Goal: Task Accomplishment & Management: Use online tool/utility

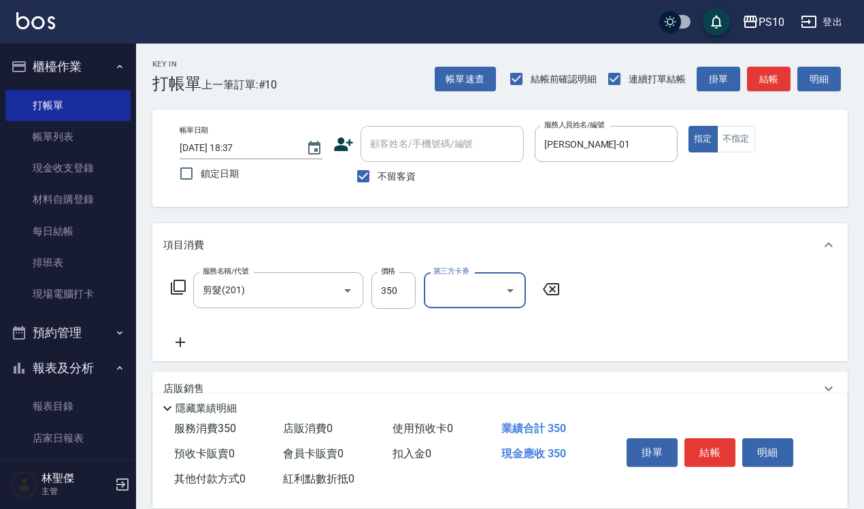
click at [732, 154] on div "帳單日期 [DATE] 18:37 鎖定日期 顧客姓名/手機號碼/編號 顧客姓名/手機號碼/編號 不留客資 服務人員姓名/編號 [PERSON_NAME]-0…" at bounding box center [500, 158] width 662 height 65
click at [734, 130] on button "不指定" at bounding box center [736, 139] width 38 height 27
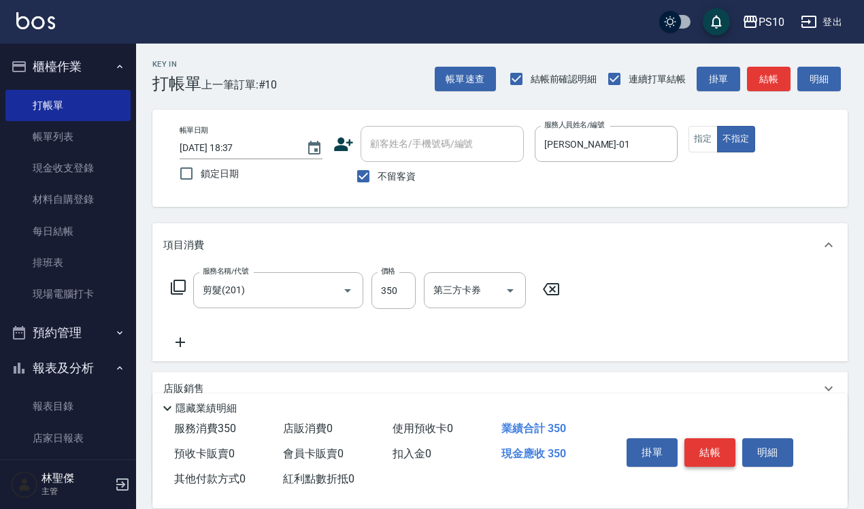
click at [709, 451] on button "結帳" at bounding box center [709, 452] width 51 height 29
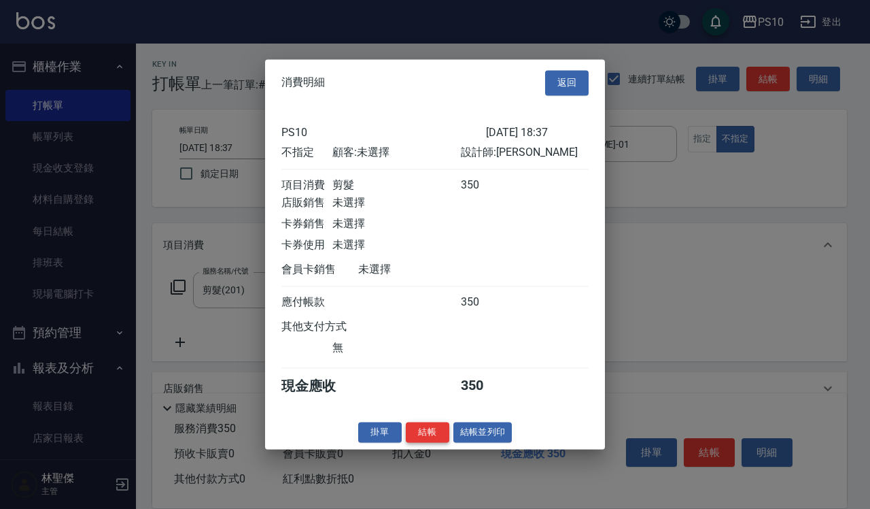
click at [439, 437] on button "結帳" at bounding box center [428, 432] width 44 height 21
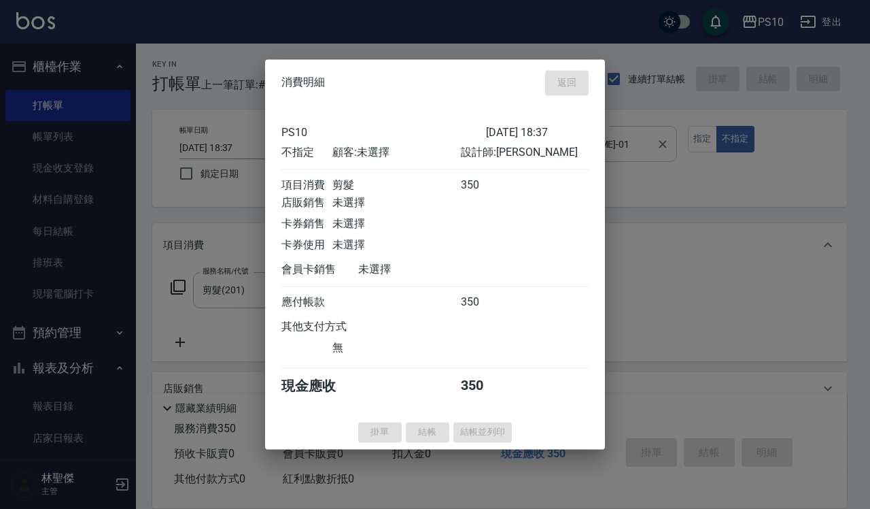
type input "[DATE] 20:25"
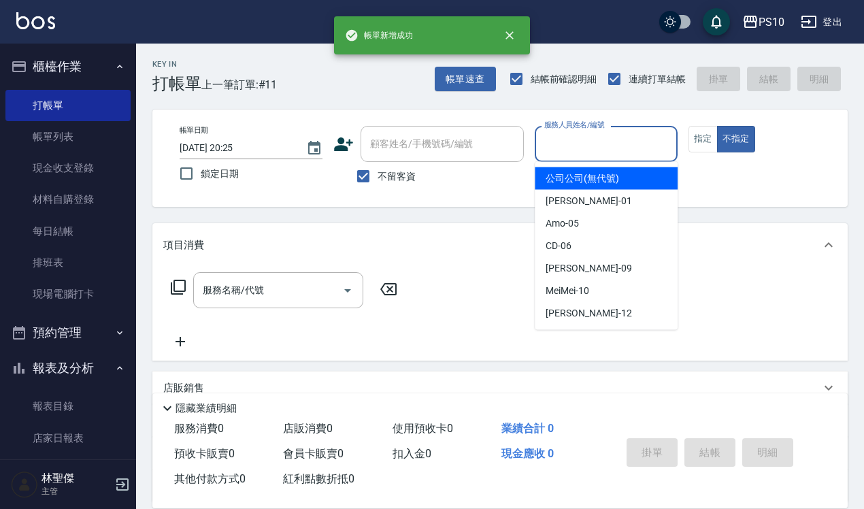
click at [634, 140] on input "服務人員姓名/編號" at bounding box center [606, 144] width 131 height 24
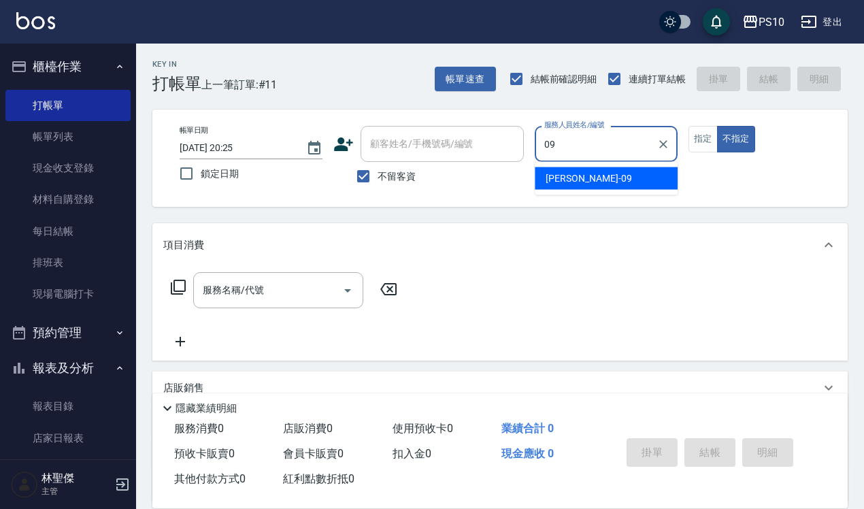
type input "[PERSON_NAME]-09"
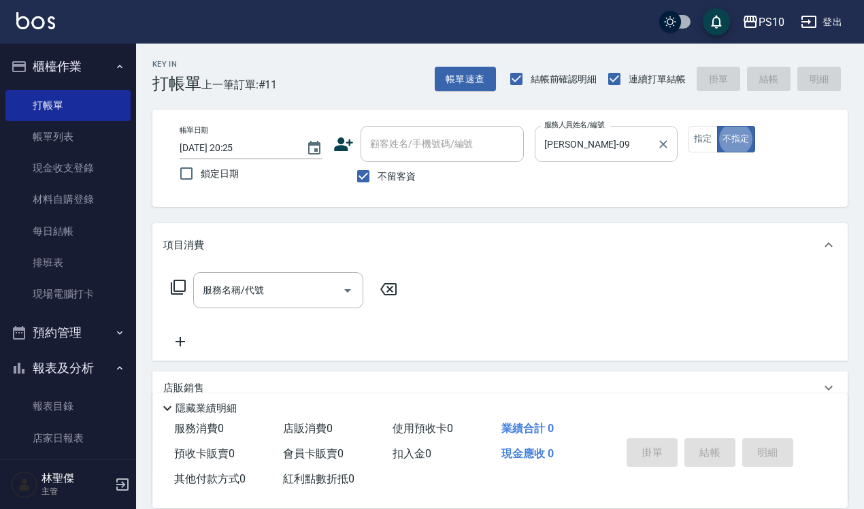
type button "false"
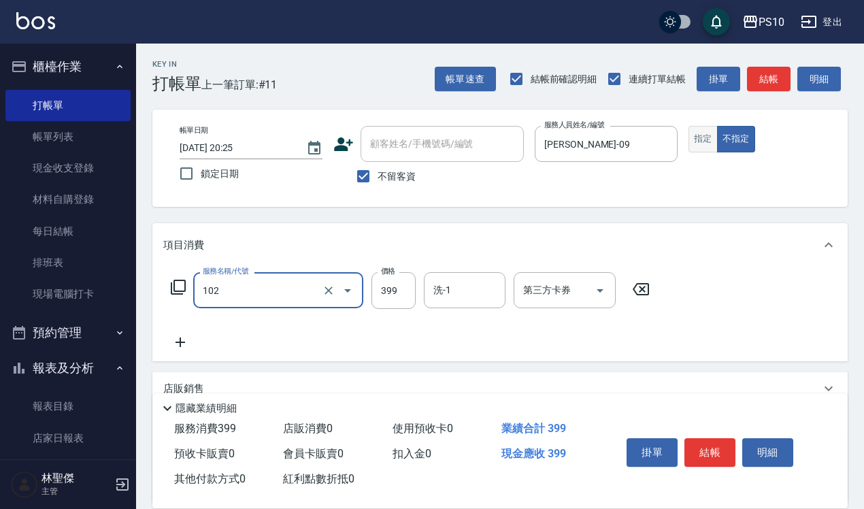
type input "SPA洗髮399(102)"
click at [698, 136] on button "指定" at bounding box center [702, 139] width 29 height 27
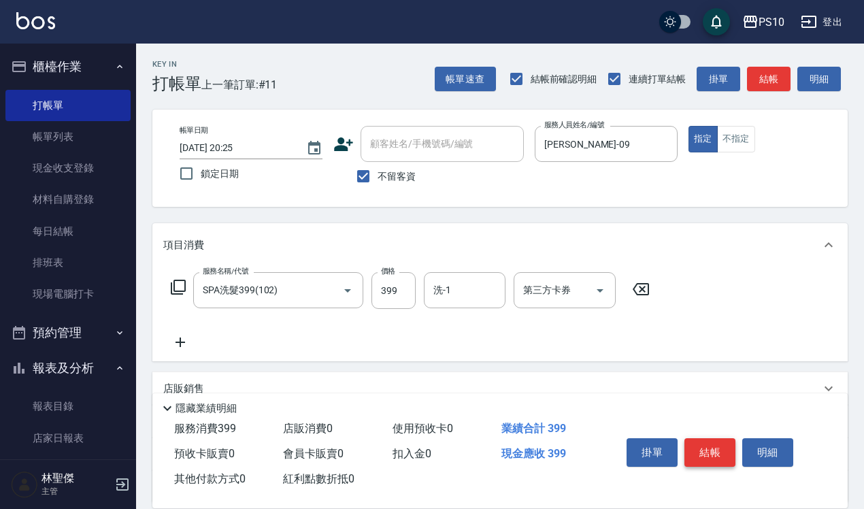
click at [711, 447] on button "結帳" at bounding box center [709, 452] width 51 height 29
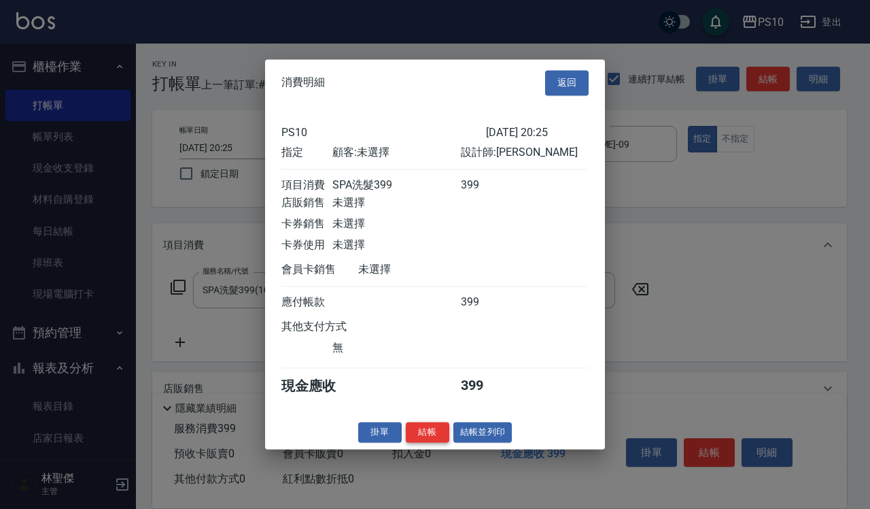
click at [426, 440] on button "結帳" at bounding box center [428, 432] width 44 height 21
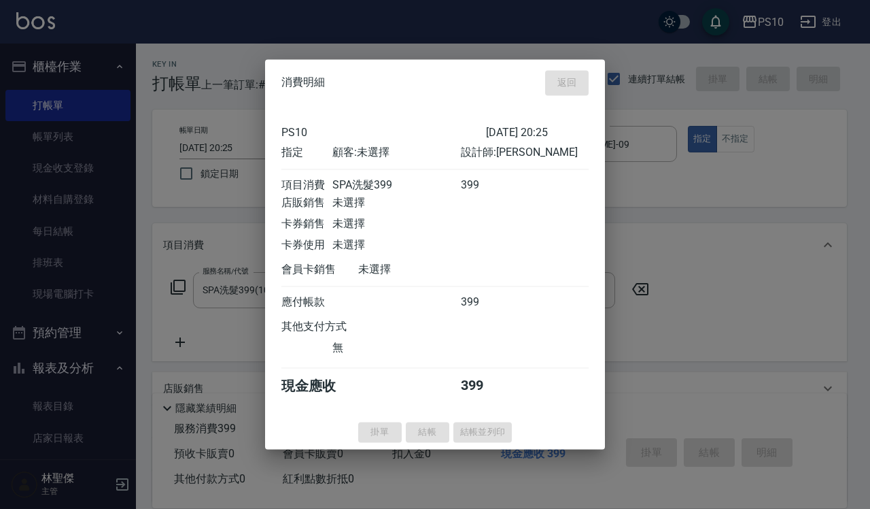
type input "[DATE] 20:26"
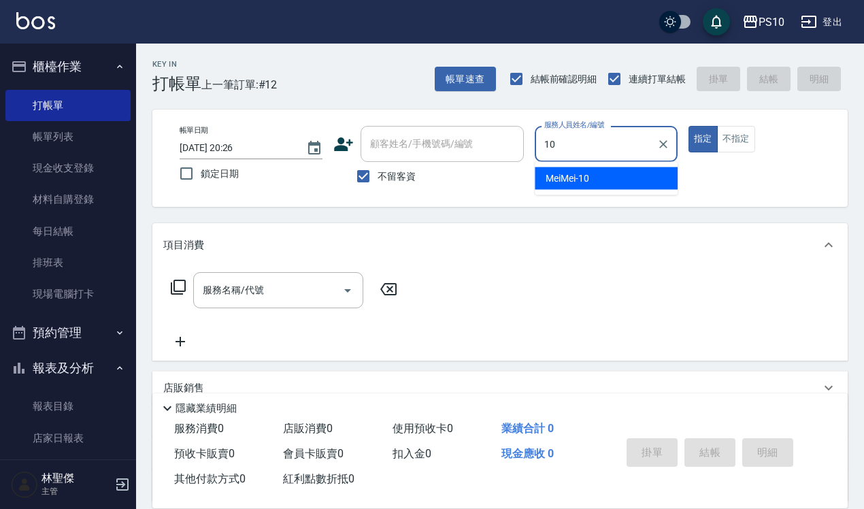
type input "MeiMei-10"
type button "true"
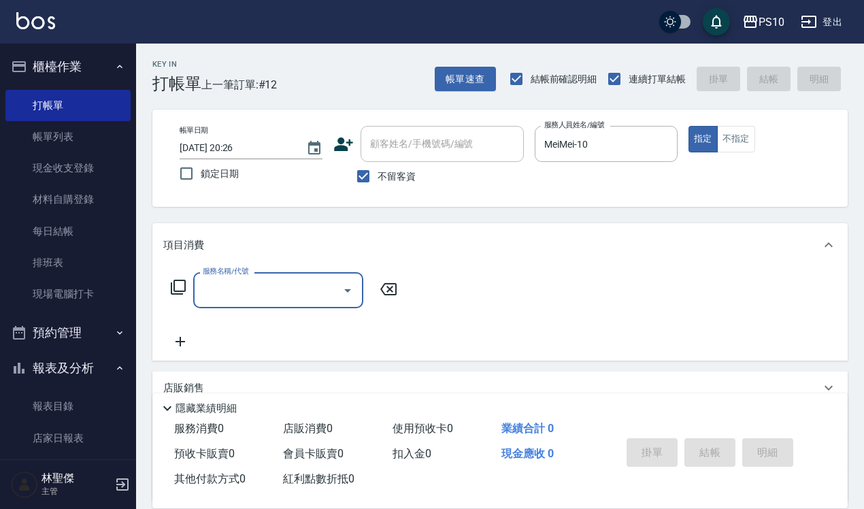
type input "2"
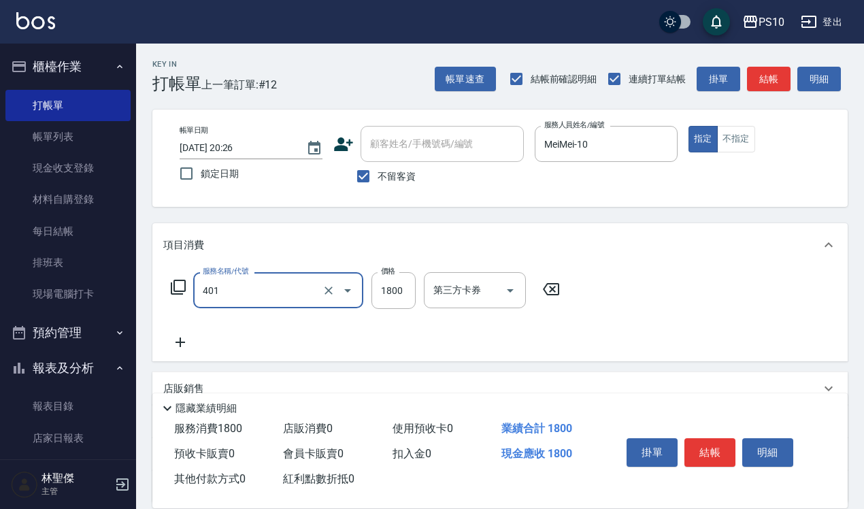
type input "染髮短髮(401)"
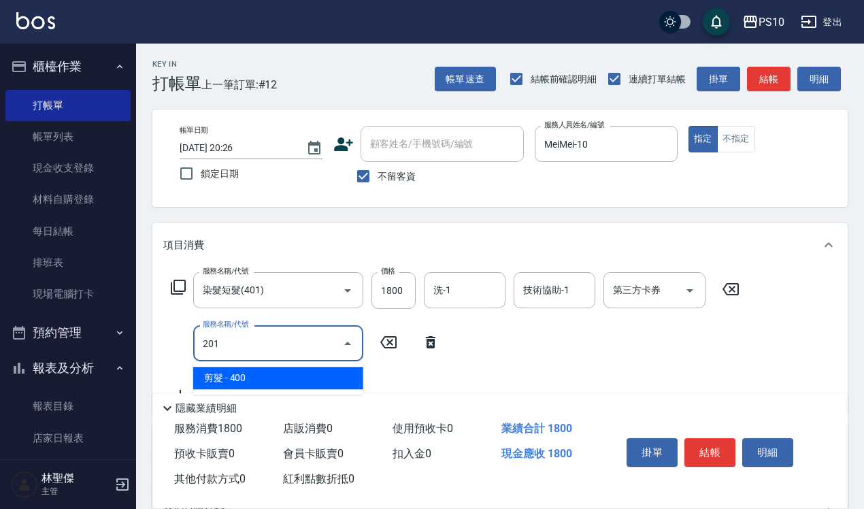
type input "剪髮(201)"
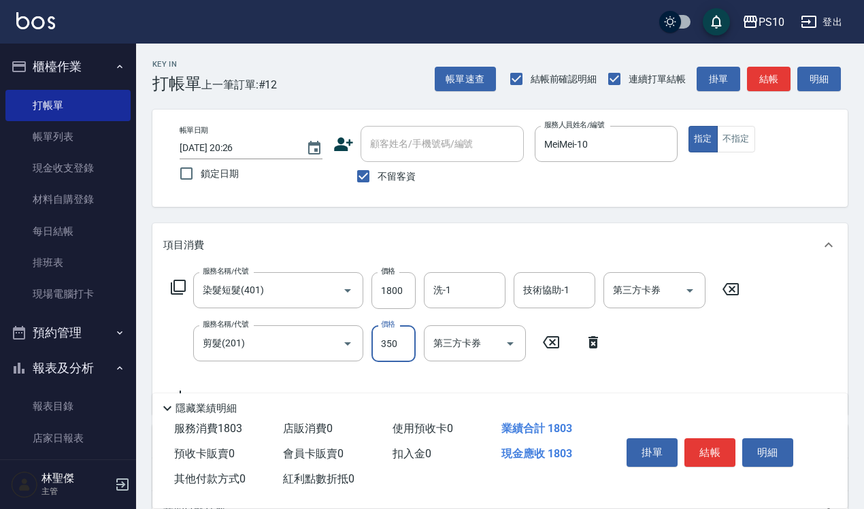
type input "350"
click at [739, 143] on button "不指定" at bounding box center [736, 139] width 38 height 27
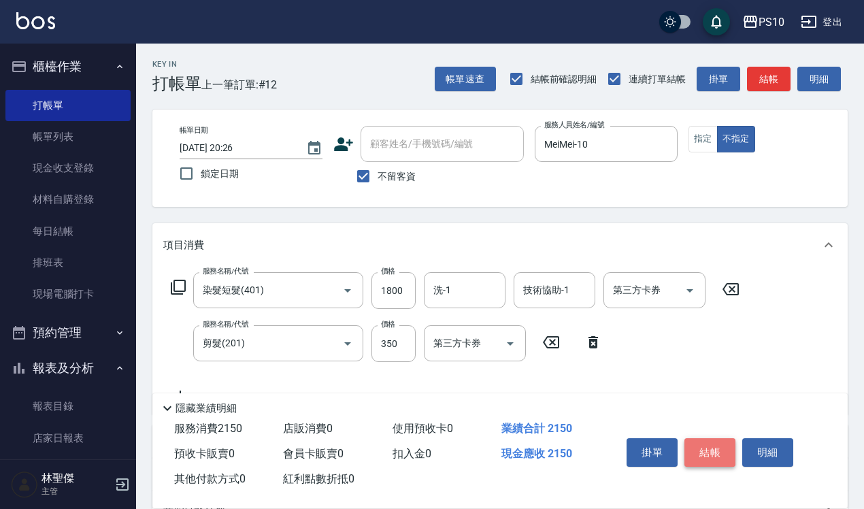
click at [723, 446] on button "結帳" at bounding box center [709, 452] width 51 height 29
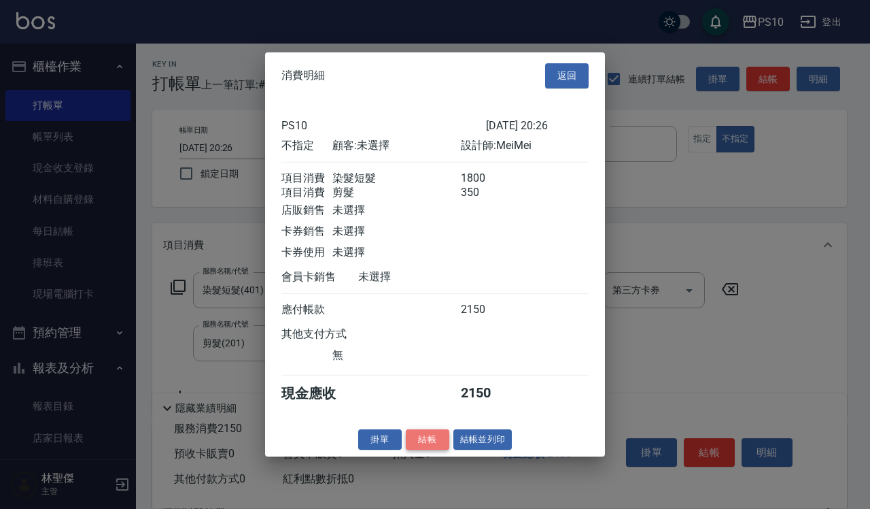
click at [432, 442] on button "結帳" at bounding box center [428, 438] width 44 height 21
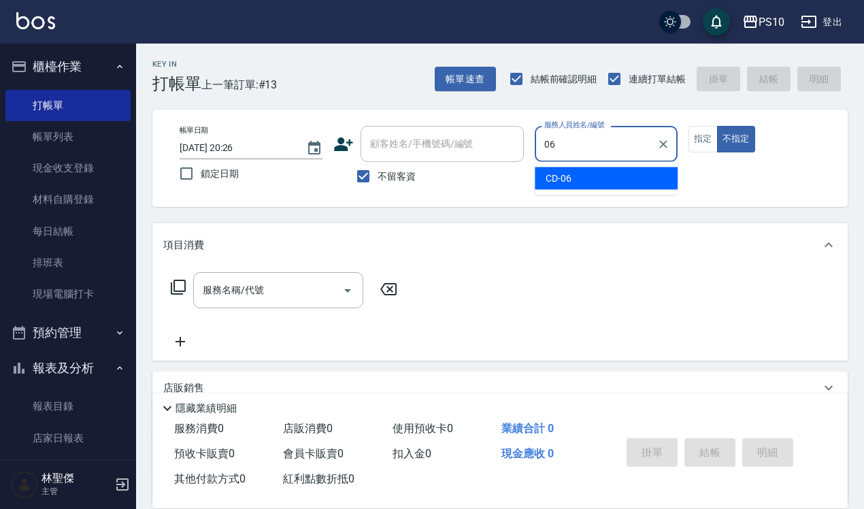
type input "CD-06"
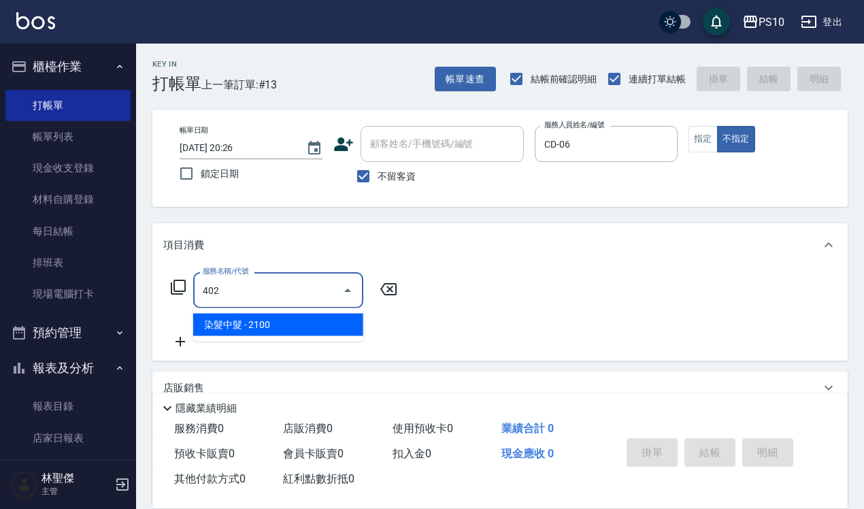
type input "染髮中髮(402)"
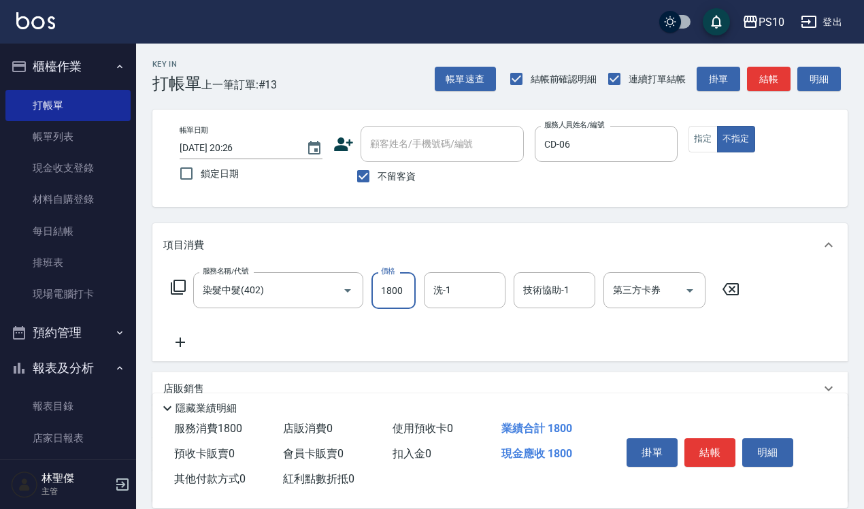
type input "1800"
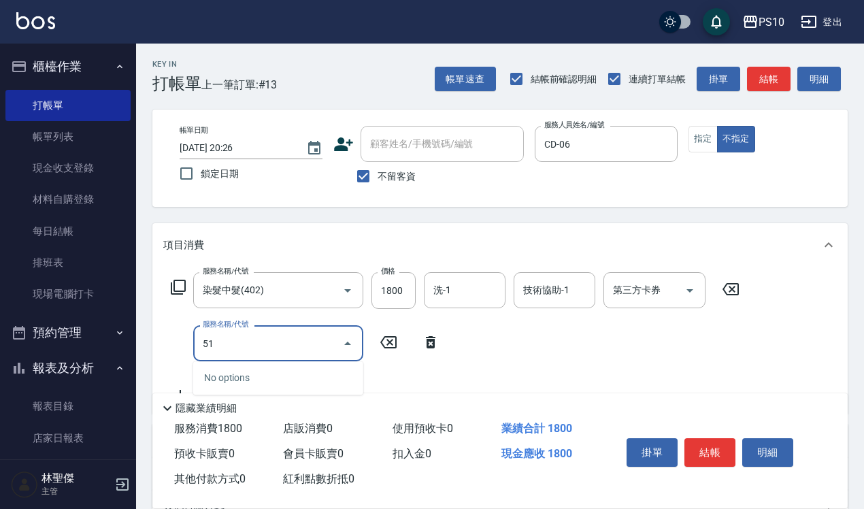
type input "5"
type input "4"
type input "剪髮卡(205)"
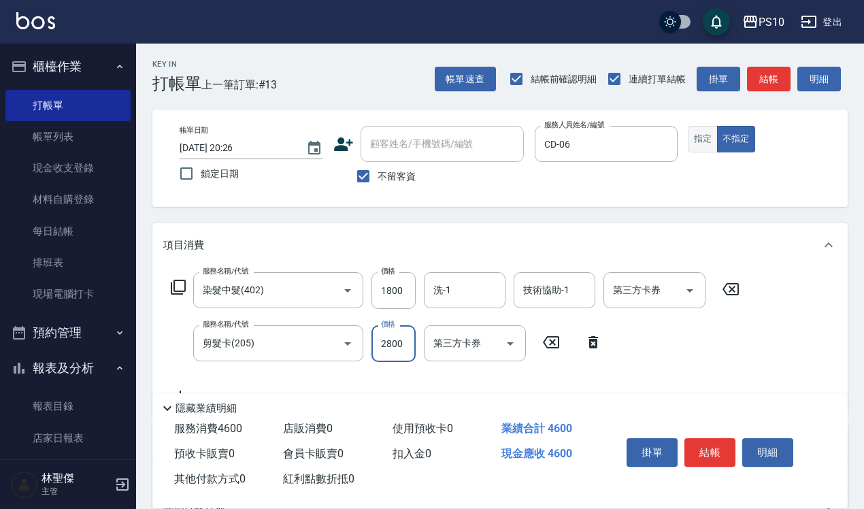
type input "2800"
click at [691, 143] on button "指定" at bounding box center [702, 139] width 29 height 27
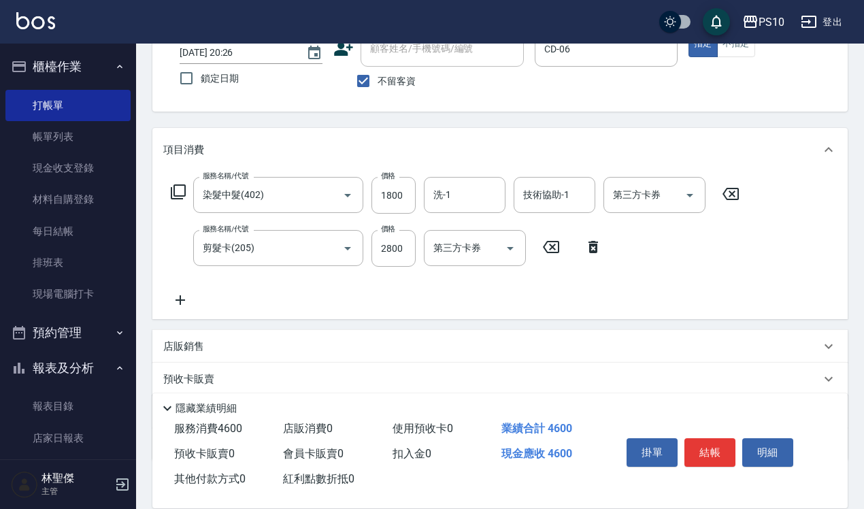
scroll to position [175, 0]
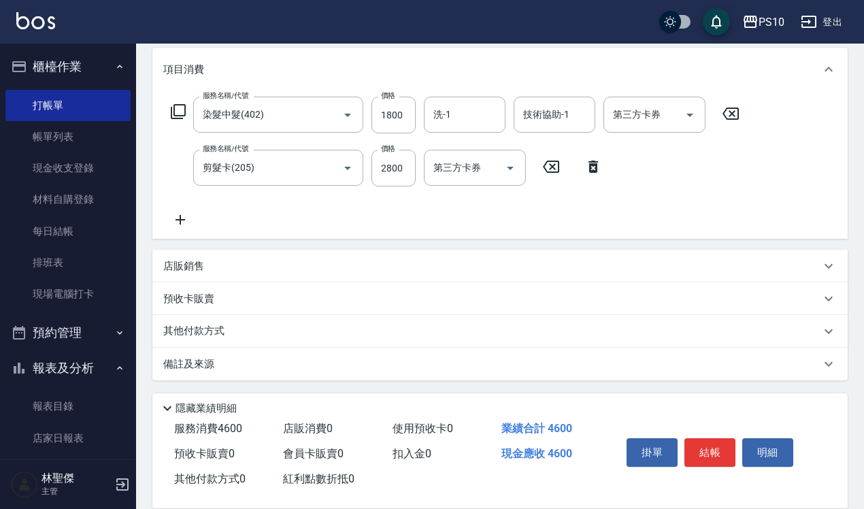
click at [228, 324] on div "其他付款方式" at bounding box center [499, 331] width 695 height 33
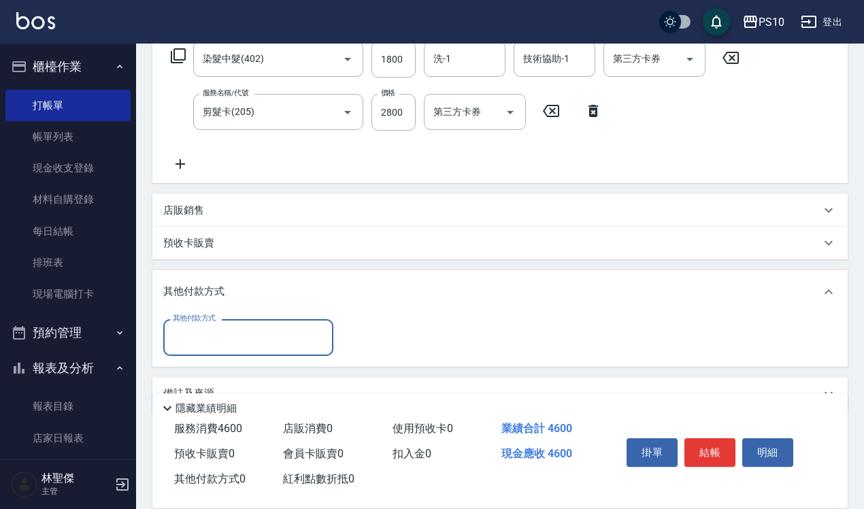
scroll to position [260, 0]
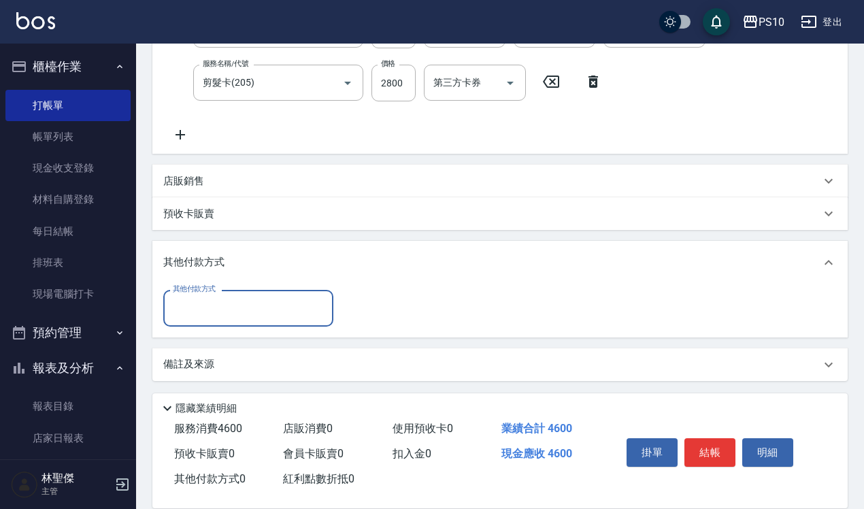
click at [226, 309] on input "其他付款方式" at bounding box center [248, 308] width 158 height 24
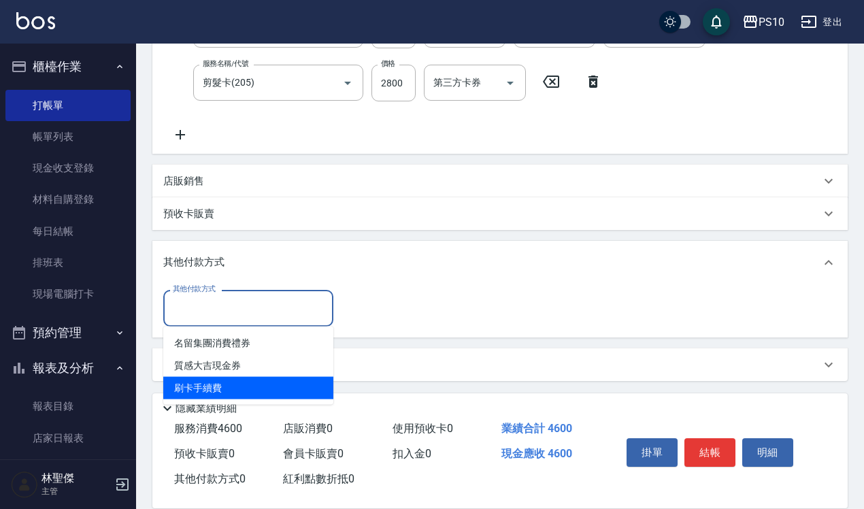
click at [233, 381] on span "刷卡手續費" at bounding box center [248, 388] width 170 height 22
type input "刷卡手續費"
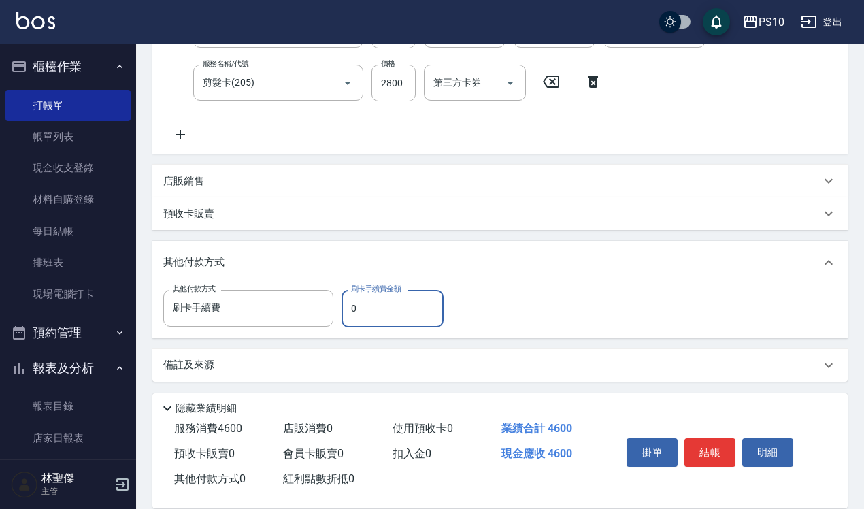
drag, startPoint x: 349, startPoint y: 307, endPoint x: 376, endPoint y: 310, distance: 27.4
click at [376, 310] on input "0" at bounding box center [392, 308] width 102 height 37
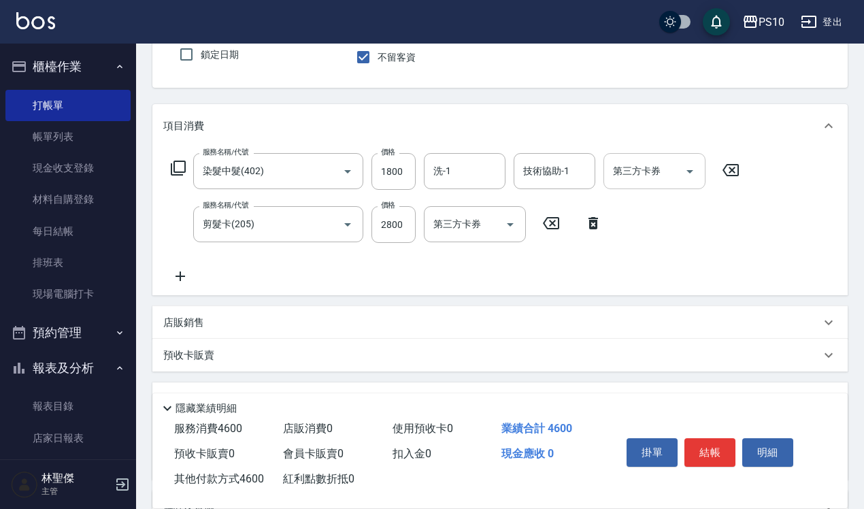
scroll to position [0, 0]
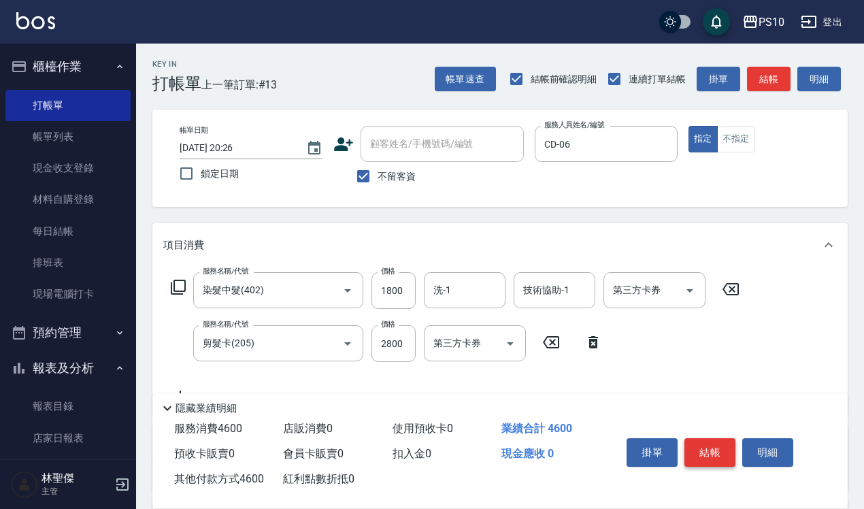
type input "4600"
click at [712, 443] on button "結帳" at bounding box center [709, 452] width 51 height 29
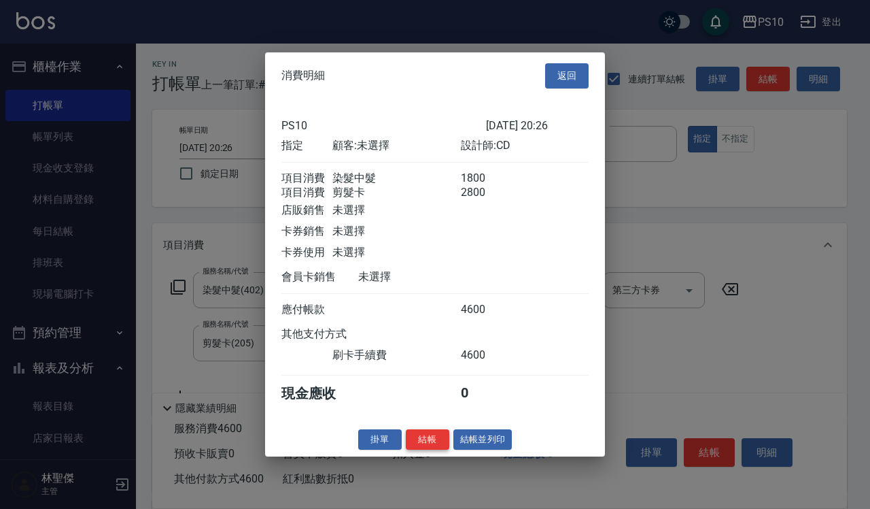
click at [425, 450] on button "結帳" at bounding box center [428, 438] width 44 height 21
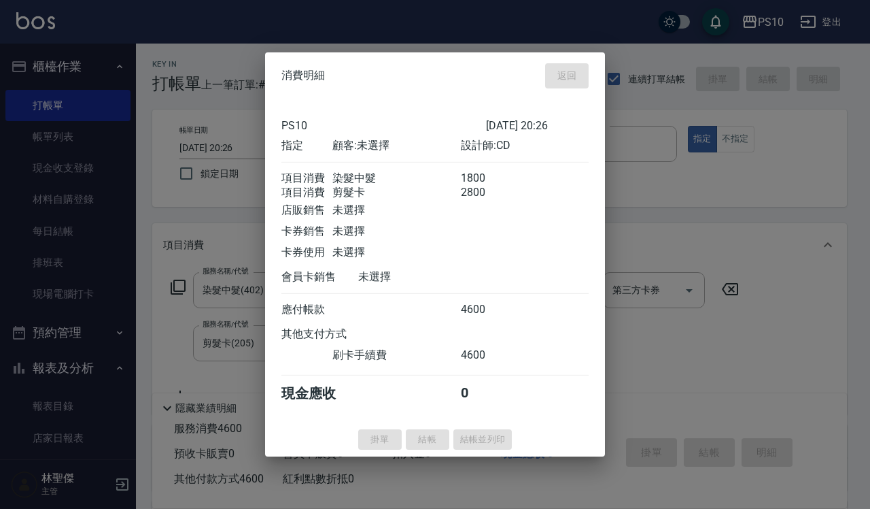
type input "[DATE] 20:27"
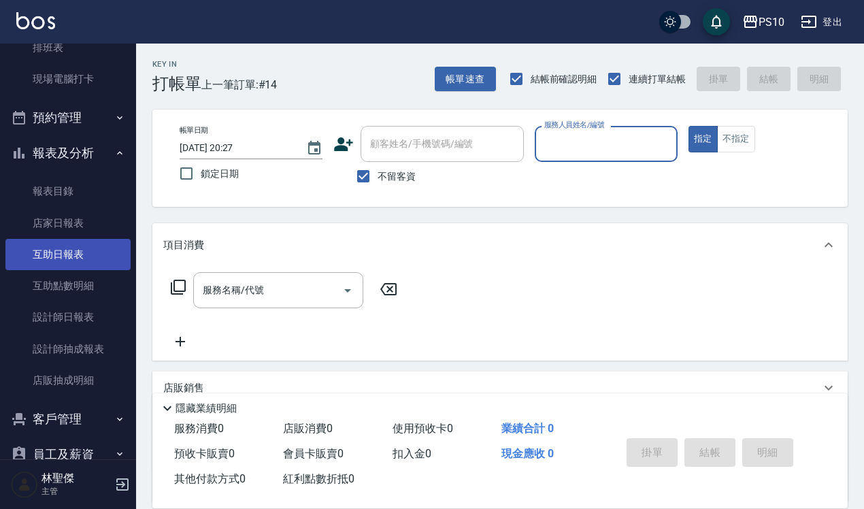
scroll to position [255, 0]
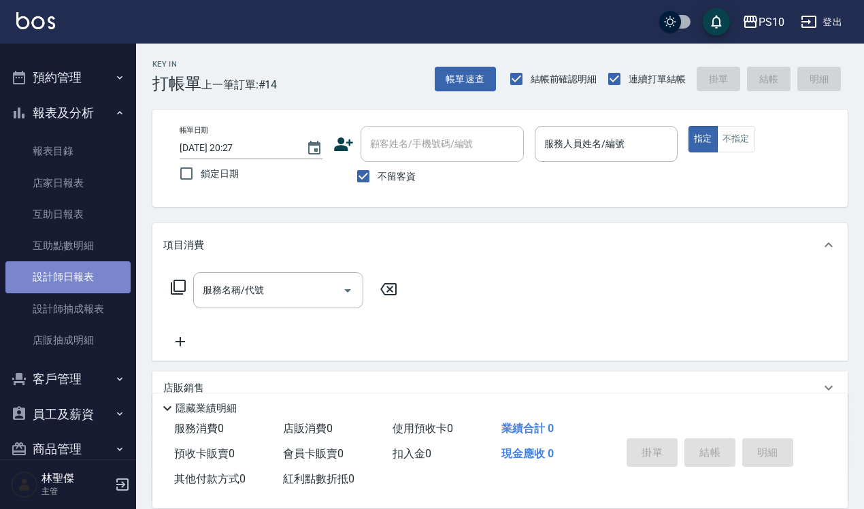
click at [89, 286] on link "設計師日報表" at bounding box center [67, 276] width 125 height 31
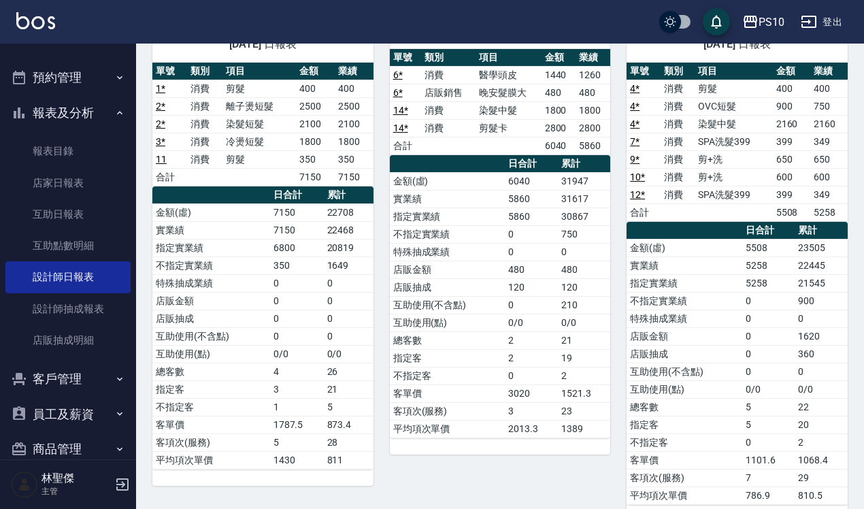
scroll to position [595, 0]
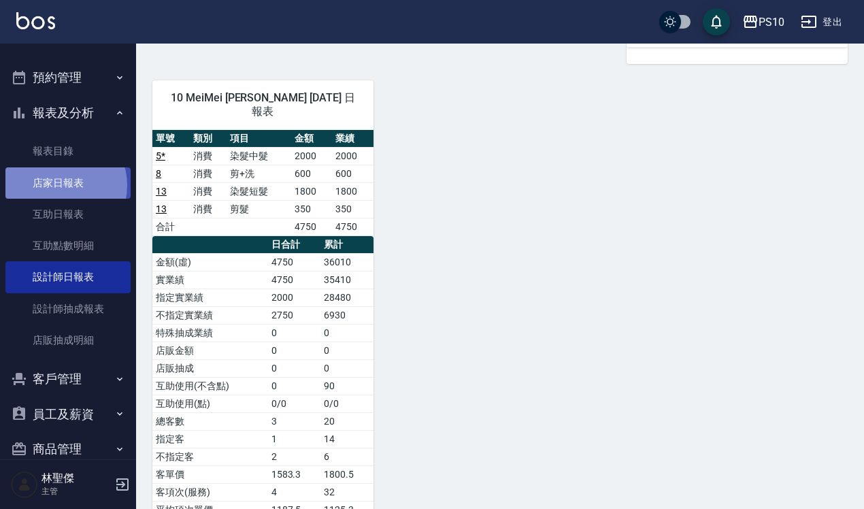
click at [61, 185] on link "店家日報表" at bounding box center [67, 182] width 125 height 31
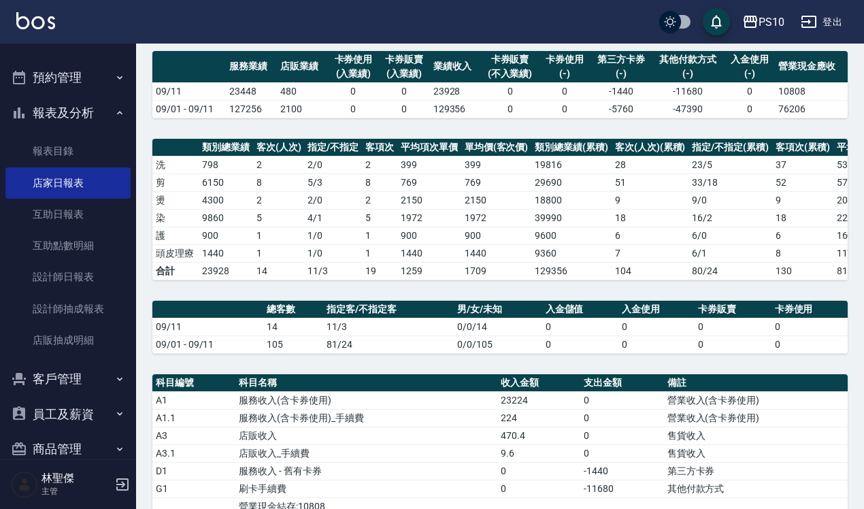
scroll to position [340, 0]
